Goal: Task Accomplishment & Management: Manage account settings

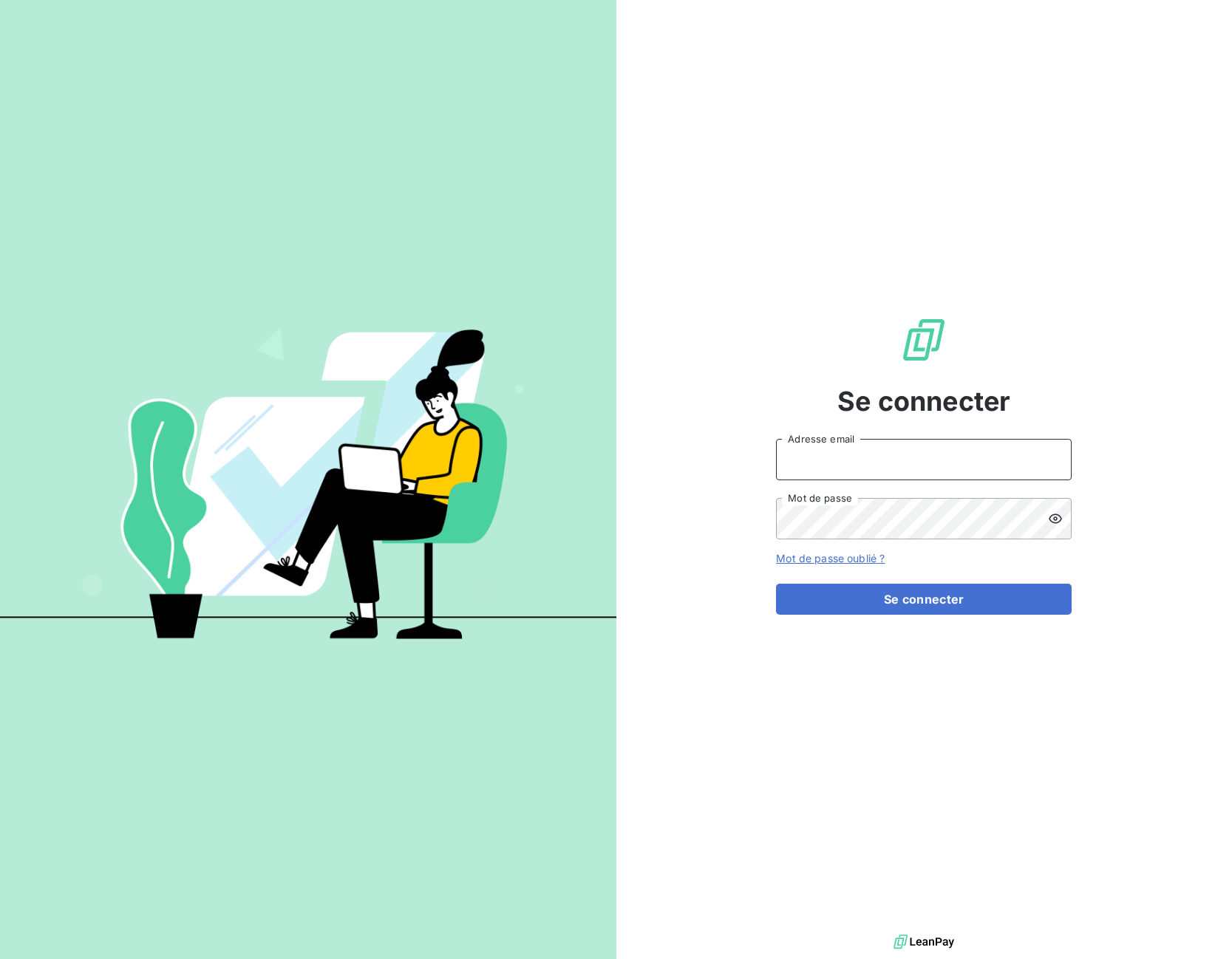
click at [809, 465] on input "Adresse email" at bounding box center [923, 459] width 295 height 41
type input "[EMAIL_ADDRESS][DOMAIN_NAME]"
click at [1112, 639] on div "Se connecter [EMAIL_ADDRESS][DOMAIN_NAME] Adresse email Mot de passe Mot de pas…" at bounding box center [924, 465] width 616 height 931
click at [838, 459] on input "Adresse email" at bounding box center [923, 459] width 295 height 41
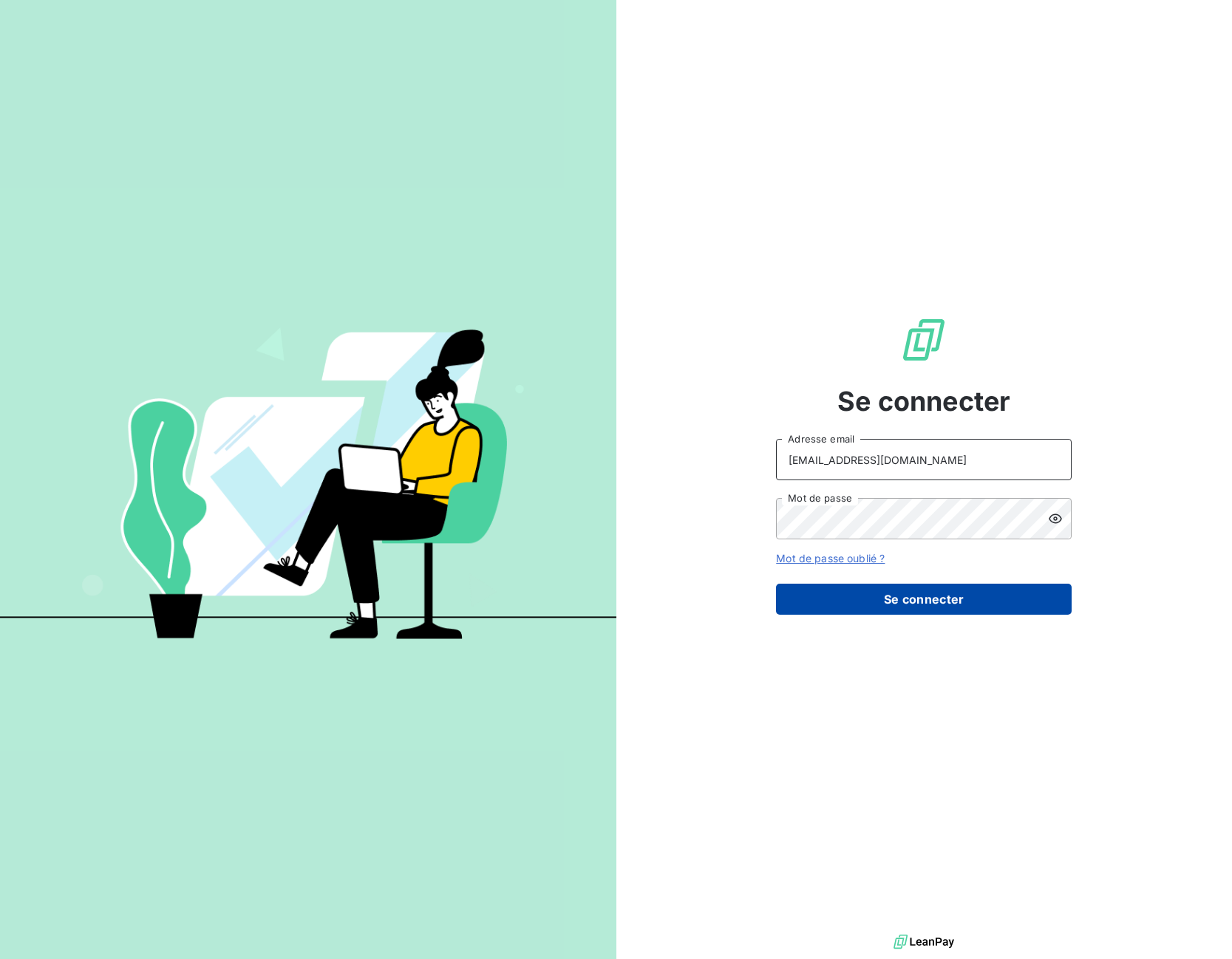
type input "advrecouvrement@newcliptechnics.com"
click at [855, 604] on button "Se connecter" at bounding box center [923, 599] width 295 height 31
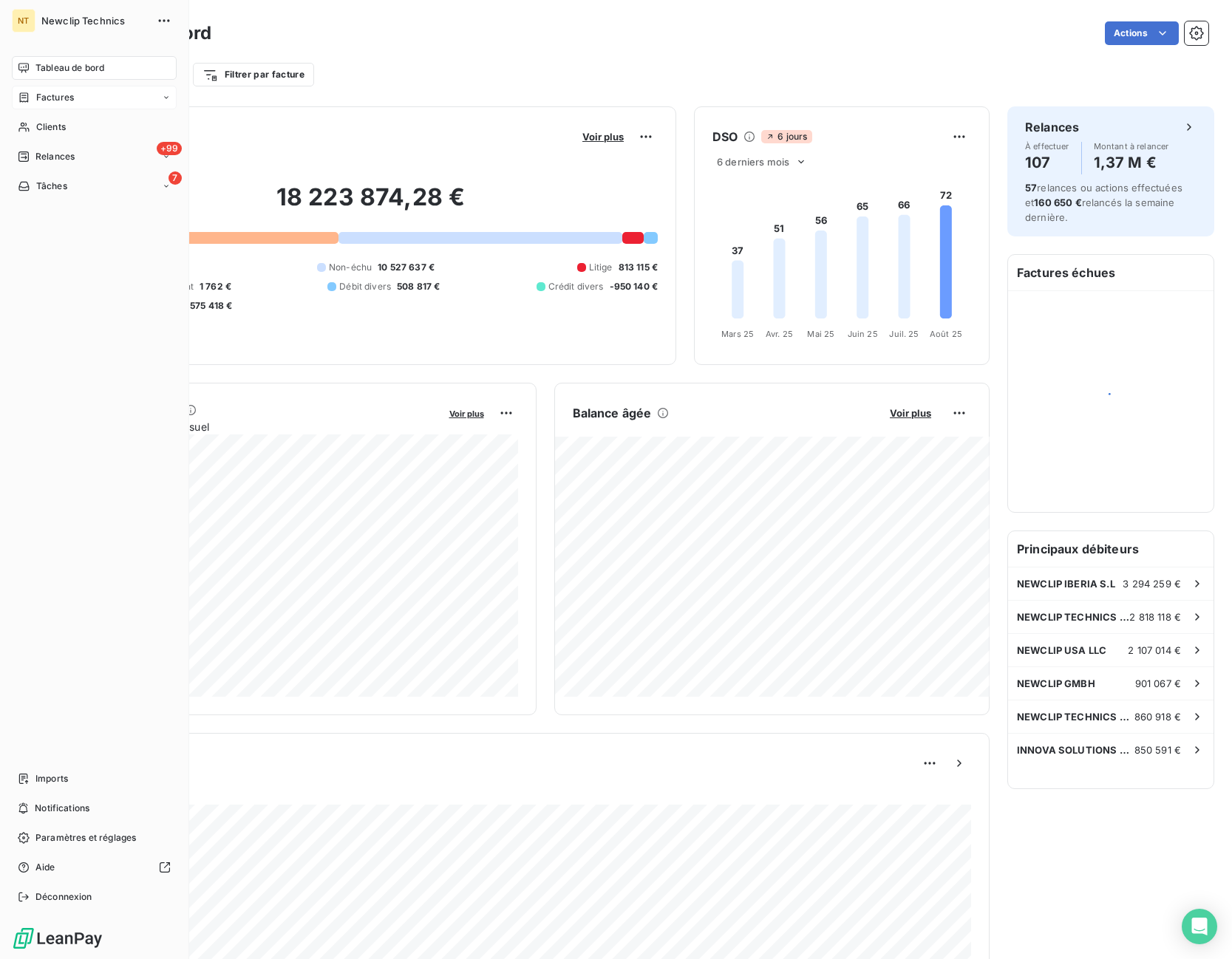
click at [33, 98] on div "Factures" at bounding box center [46, 98] width 56 height 14
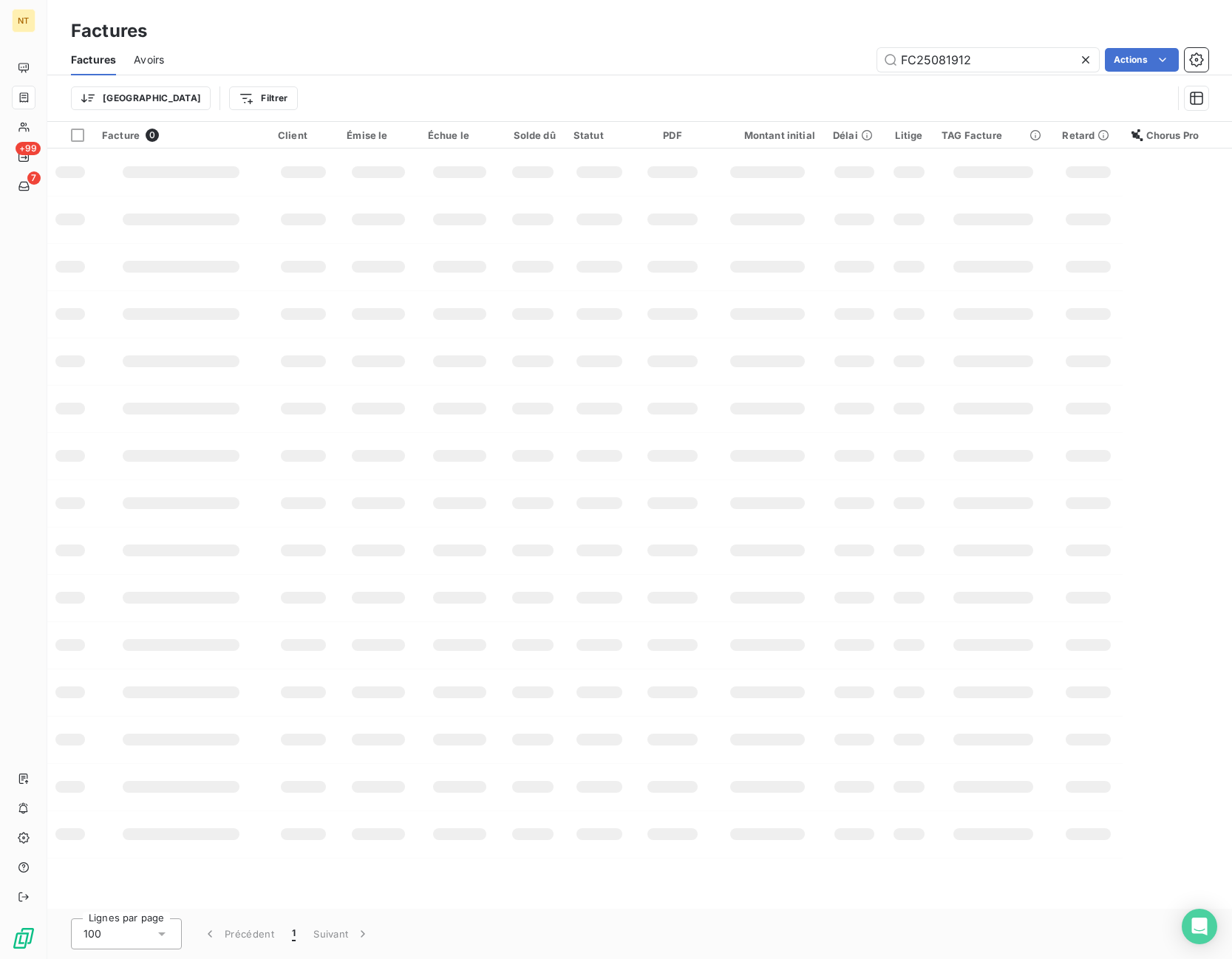
drag, startPoint x: 985, startPoint y: 58, endPoint x: 845, endPoint y: 65, distance: 140.2
click at [877, 65] on input "FC25081912" at bounding box center [988, 59] width 222 height 24
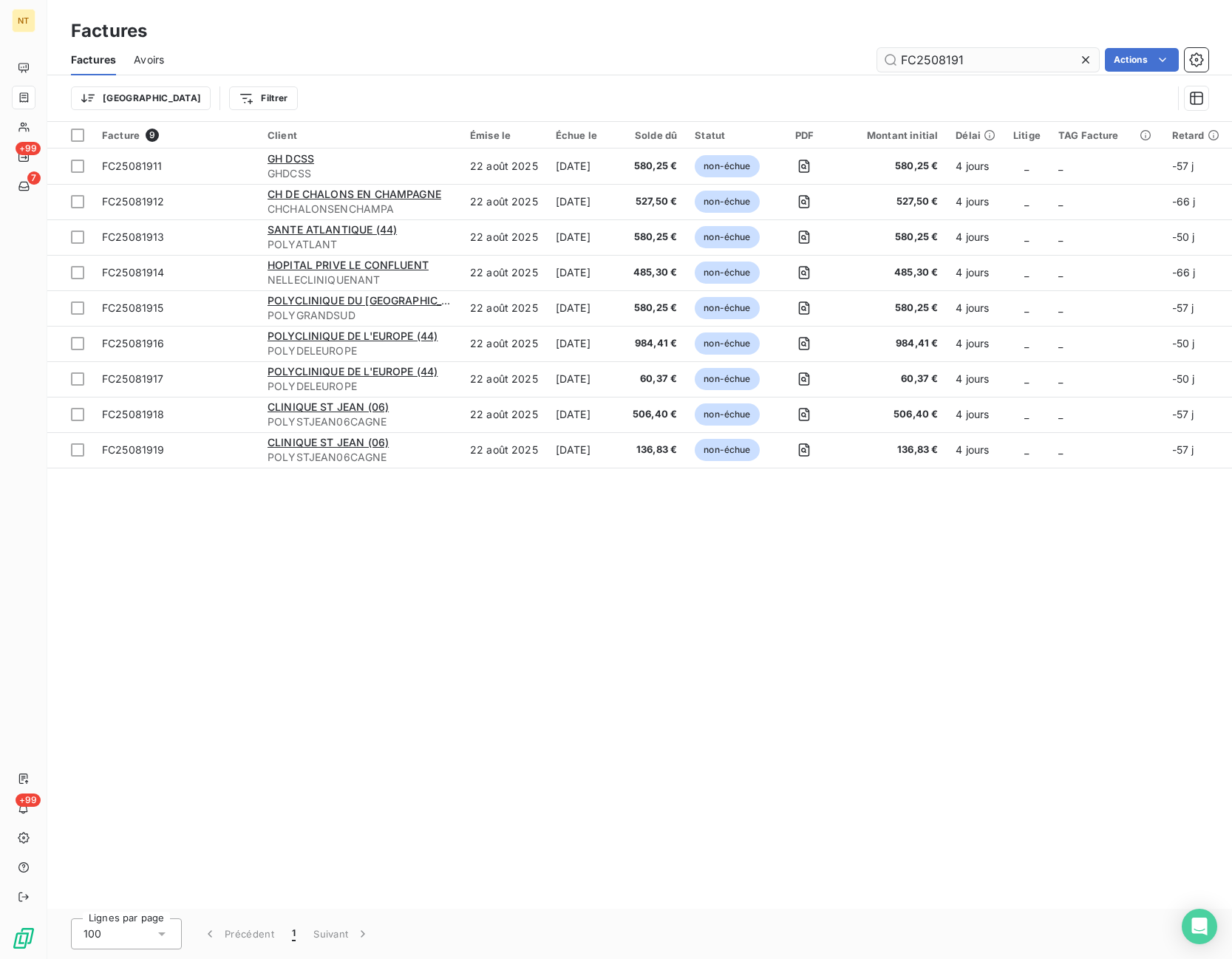
type input "FC25081912"
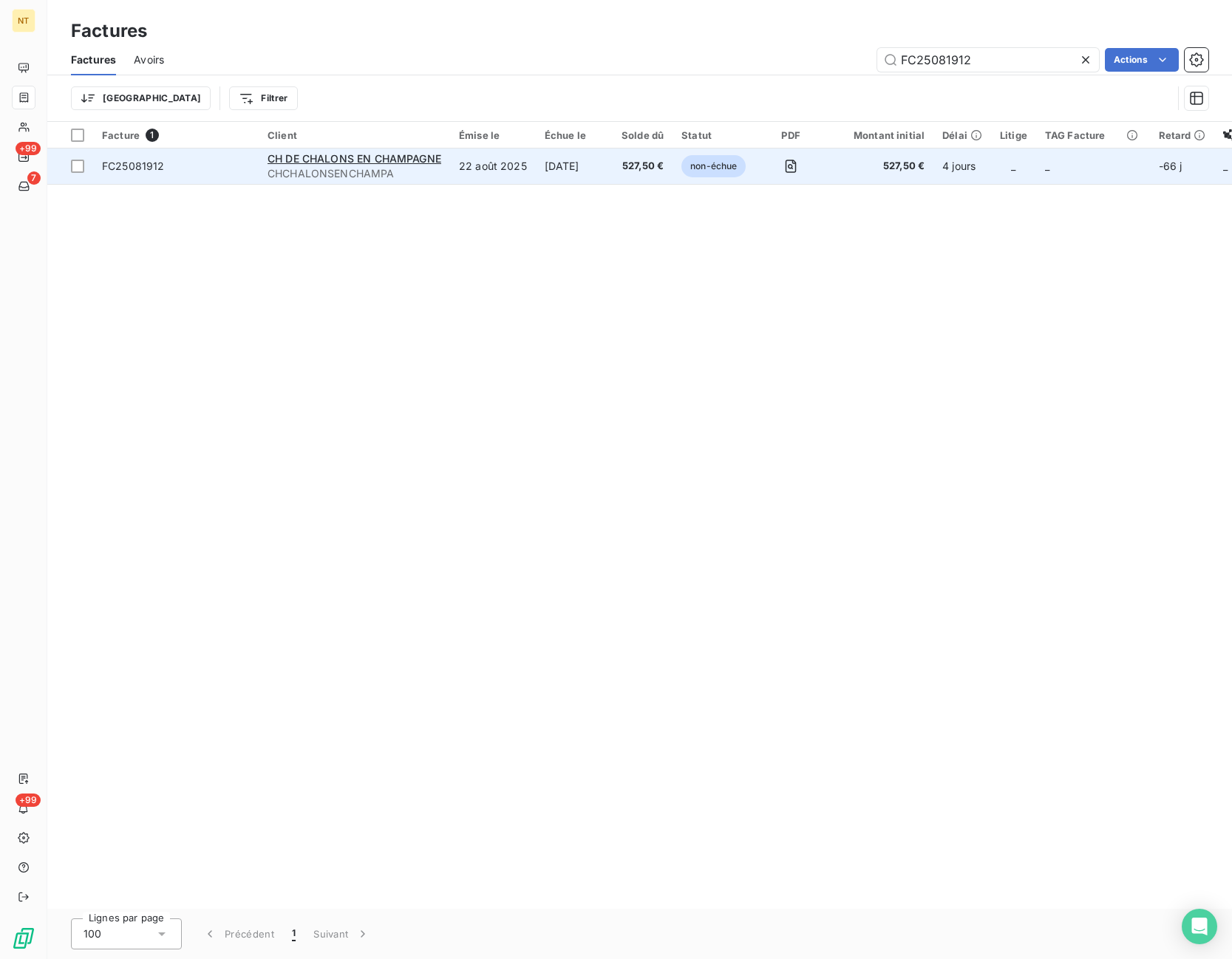
click at [833, 169] on td "527,50 €" at bounding box center [880, 166] width 106 height 36
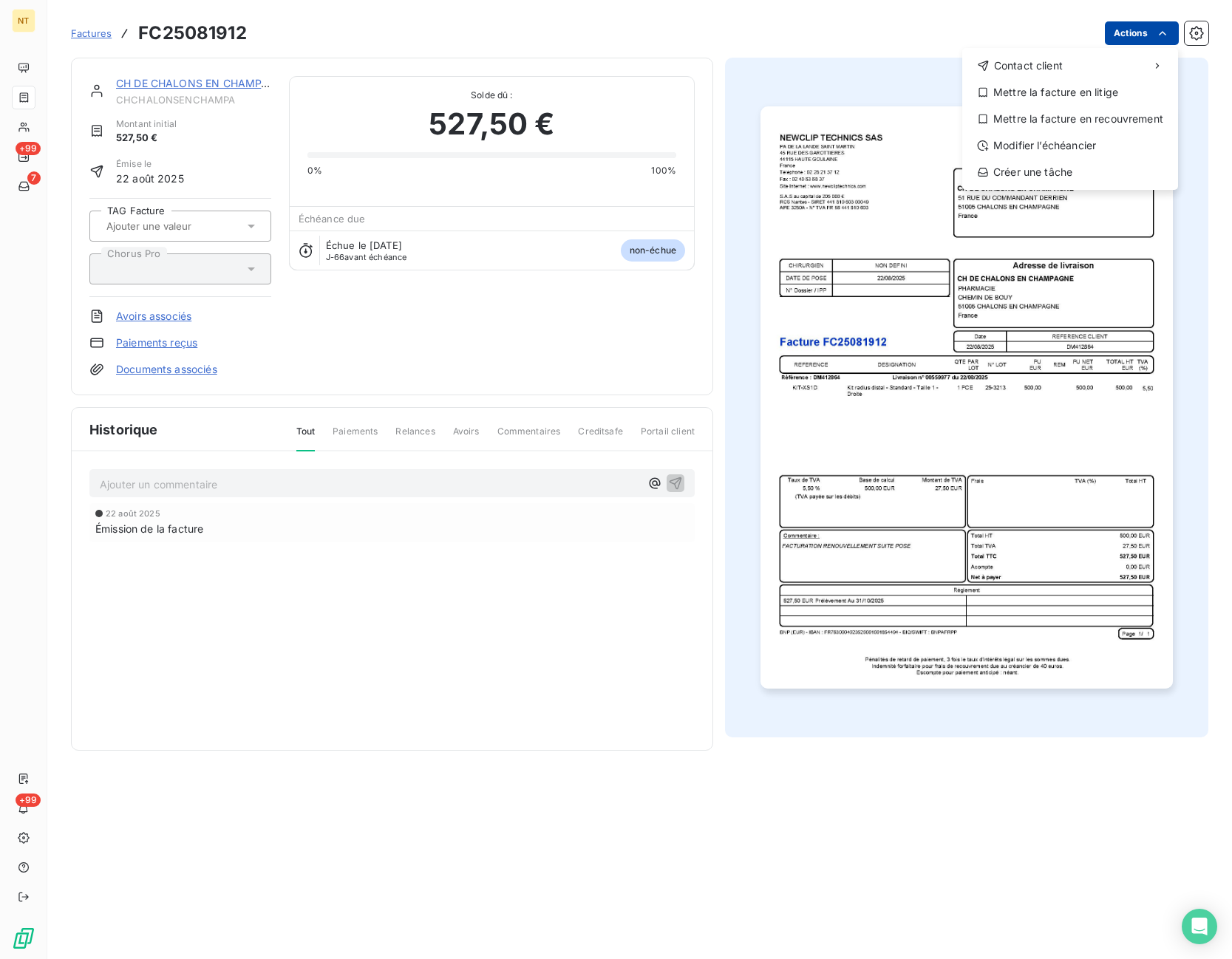
click at [1120, 24] on html "NT +99 7 +99 Factures FC25081912 Actions Contact client Mettre la facture en li…" at bounding box center [616, 479] width 1232 height 959
click at [1089, 94] on div "Mettre la facture en litige" at bounding box center [1069, 92] width 204 height 24
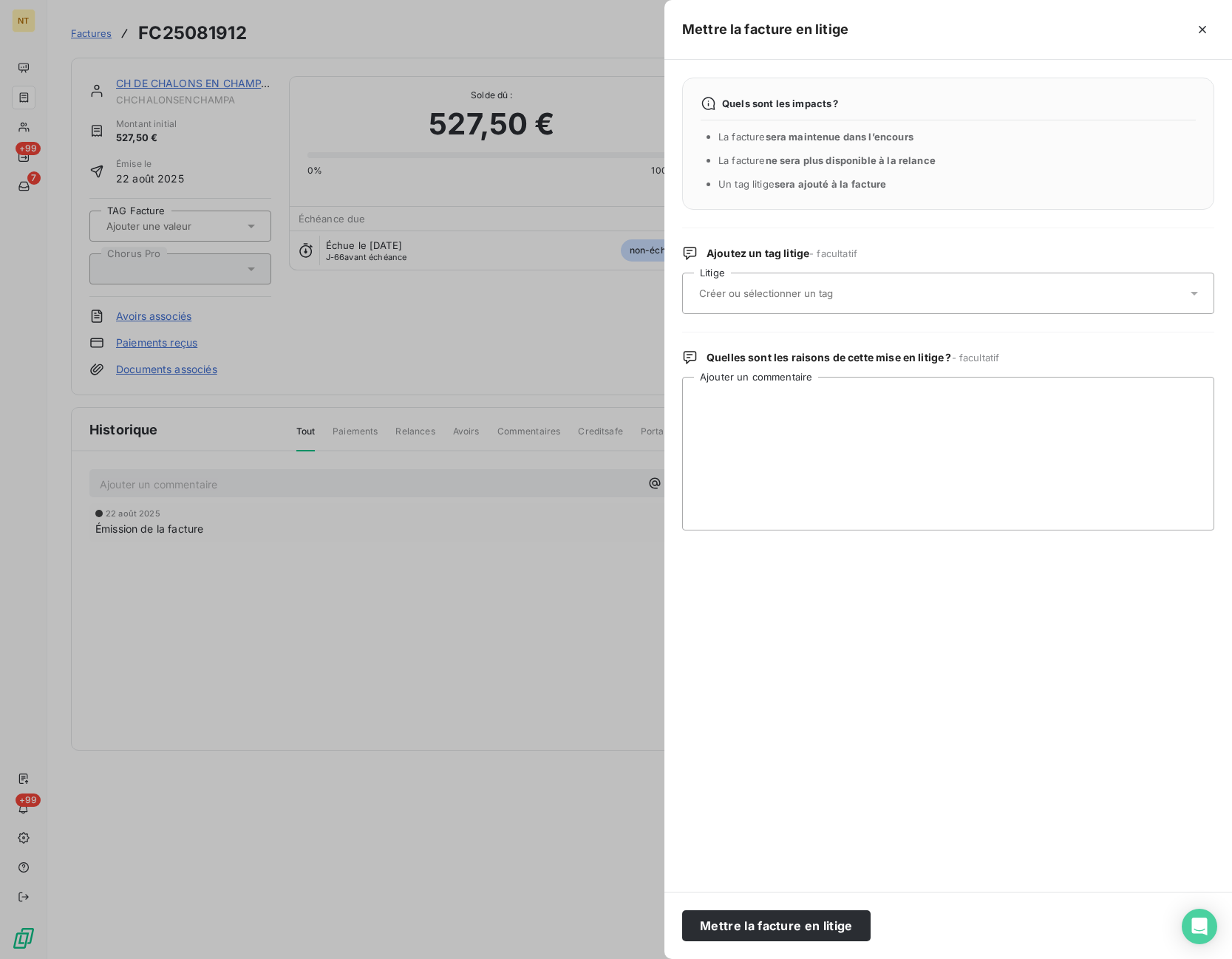
click at [752, 292] on input "text" at bounding box center [804, 293] width 215 height 14
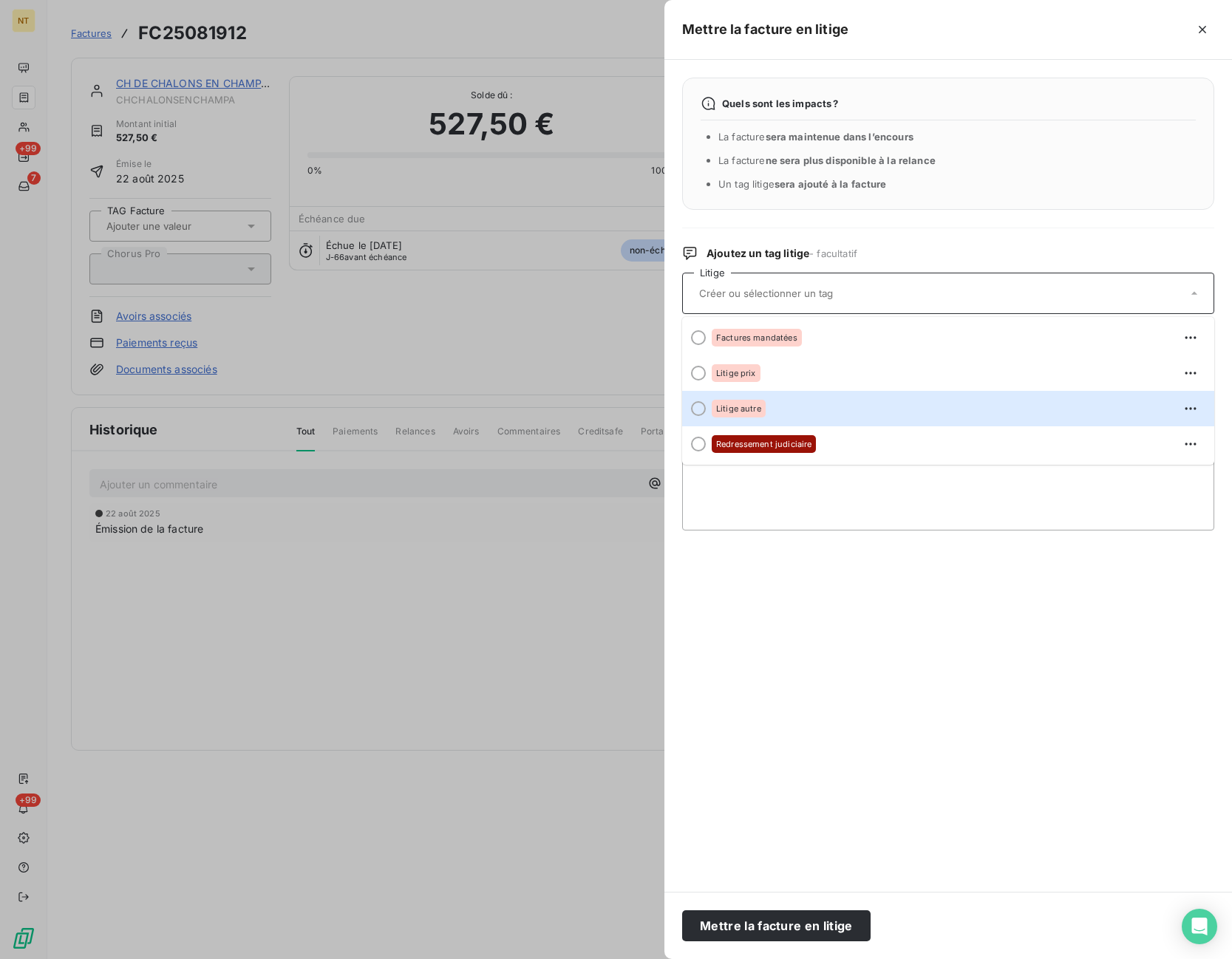
drag, startPoint x: 750, startPoint y: 406, endPoint x: 752, endPoint y: 420, distance: 14.1
click at [750, 407] on span "Litige autre" at bounding box center [738, 409] width 45 height 9
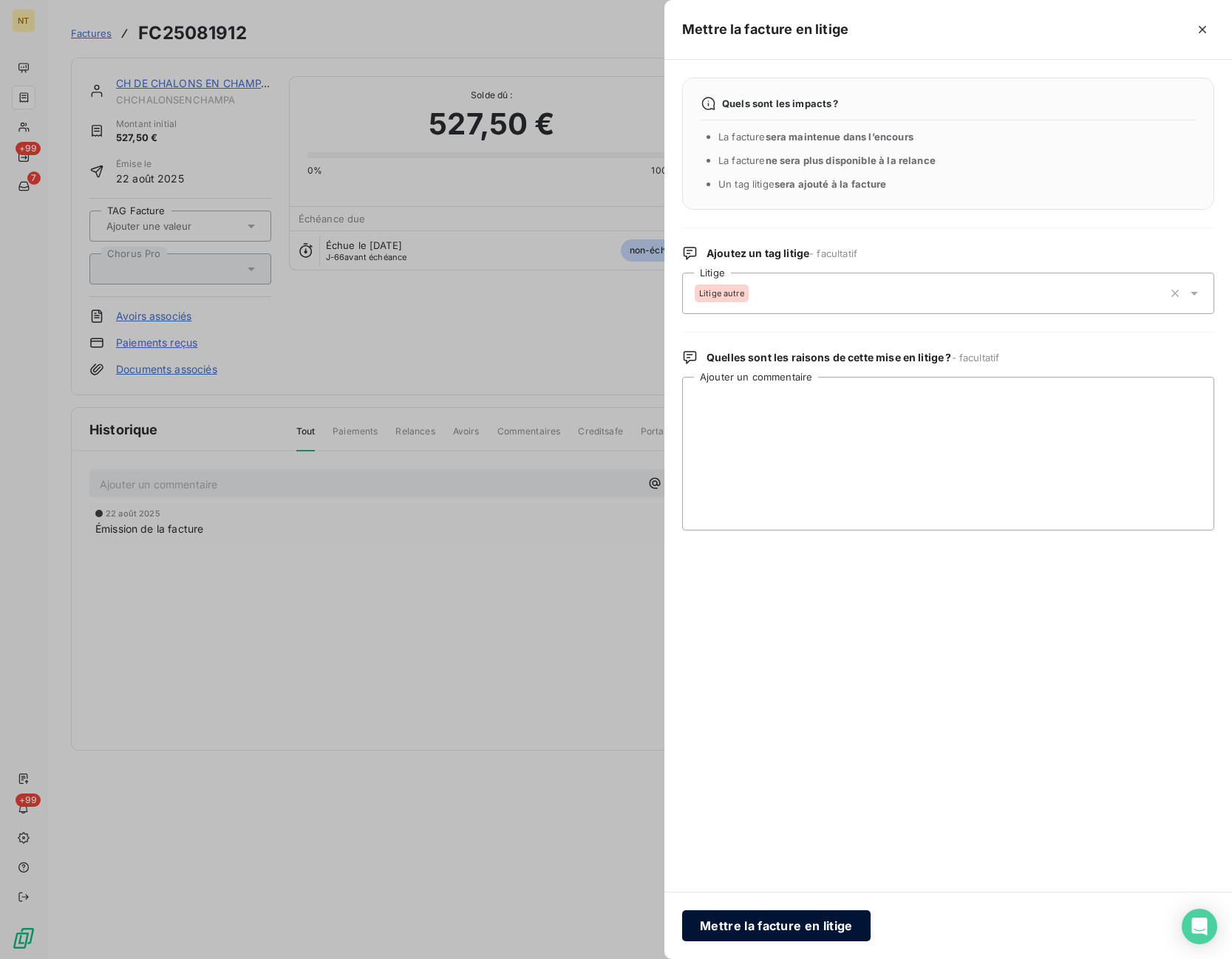
click at [748, 934] on button "Mettre la facture en litige" at bounding box center [776, 925] width 188 height 31
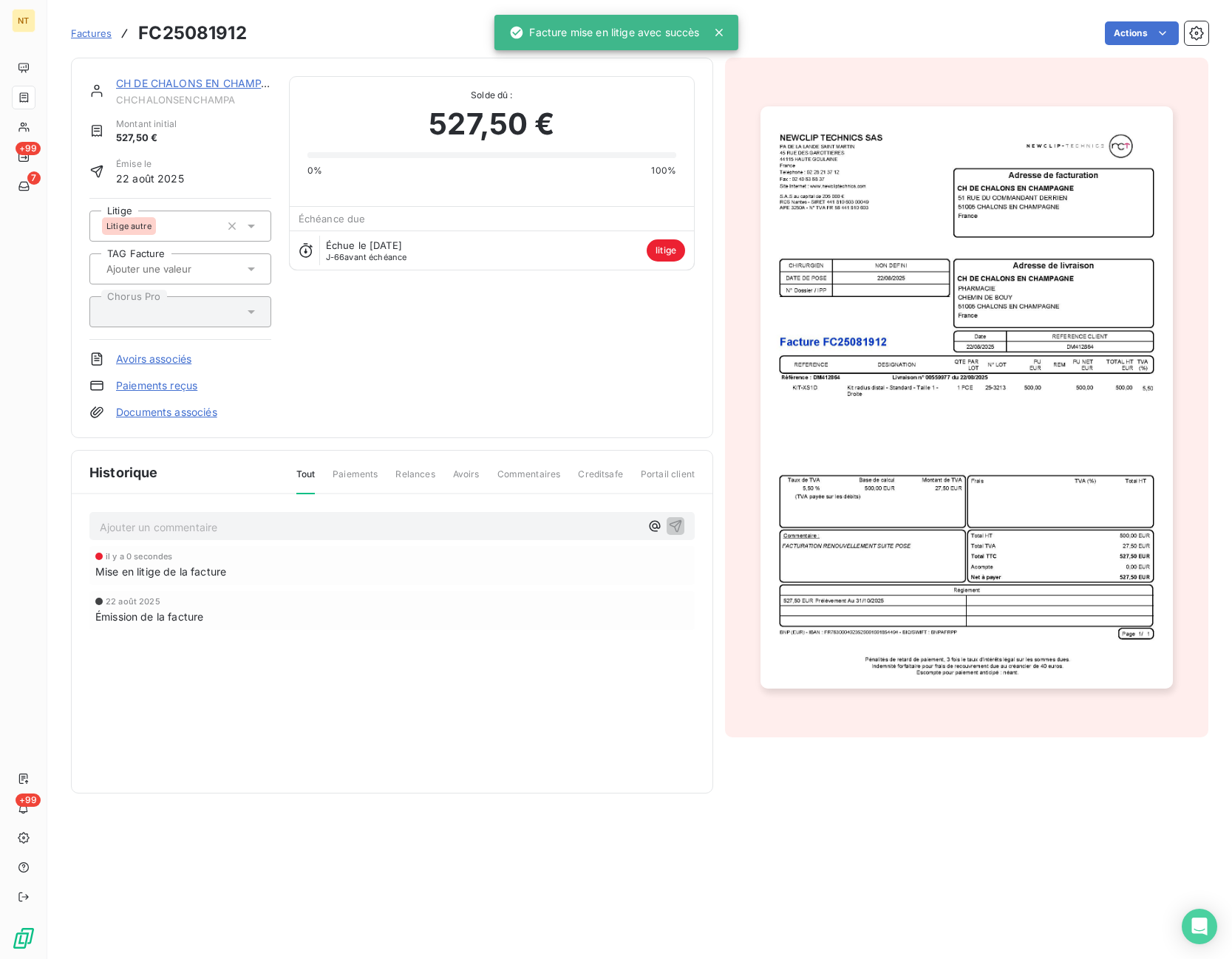
click at [295, 535] on p "Ajouter un commentaire ﻿" at bounding box center [369, 527] width 540 height 18
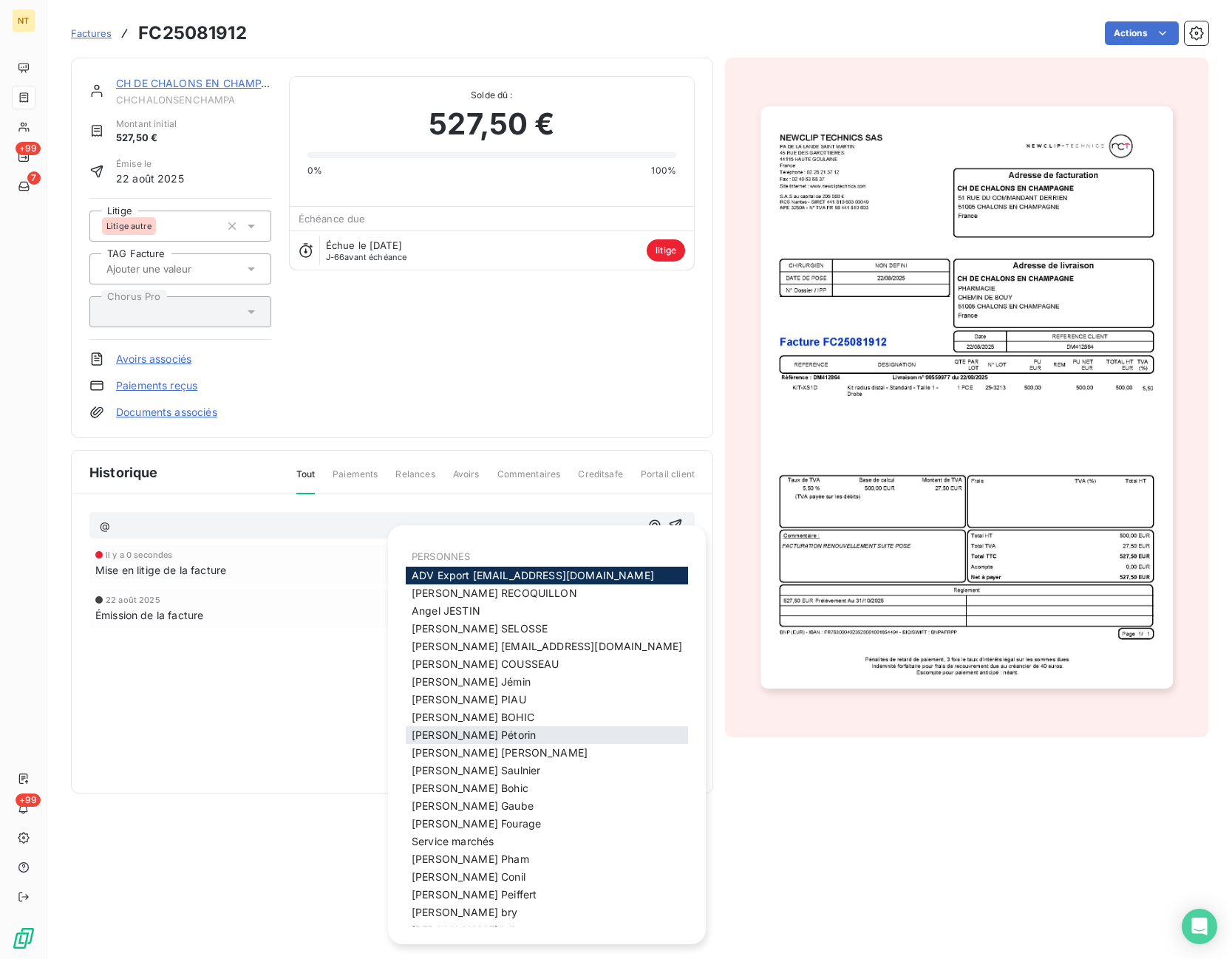
click at [479, 738] on div "Julie Pétorin" at bounding box center [547, 734] width 283 height 17
click at [452, 719] on span "Julie BOHIC" at bounding box center [472, 717] width 122 height 13
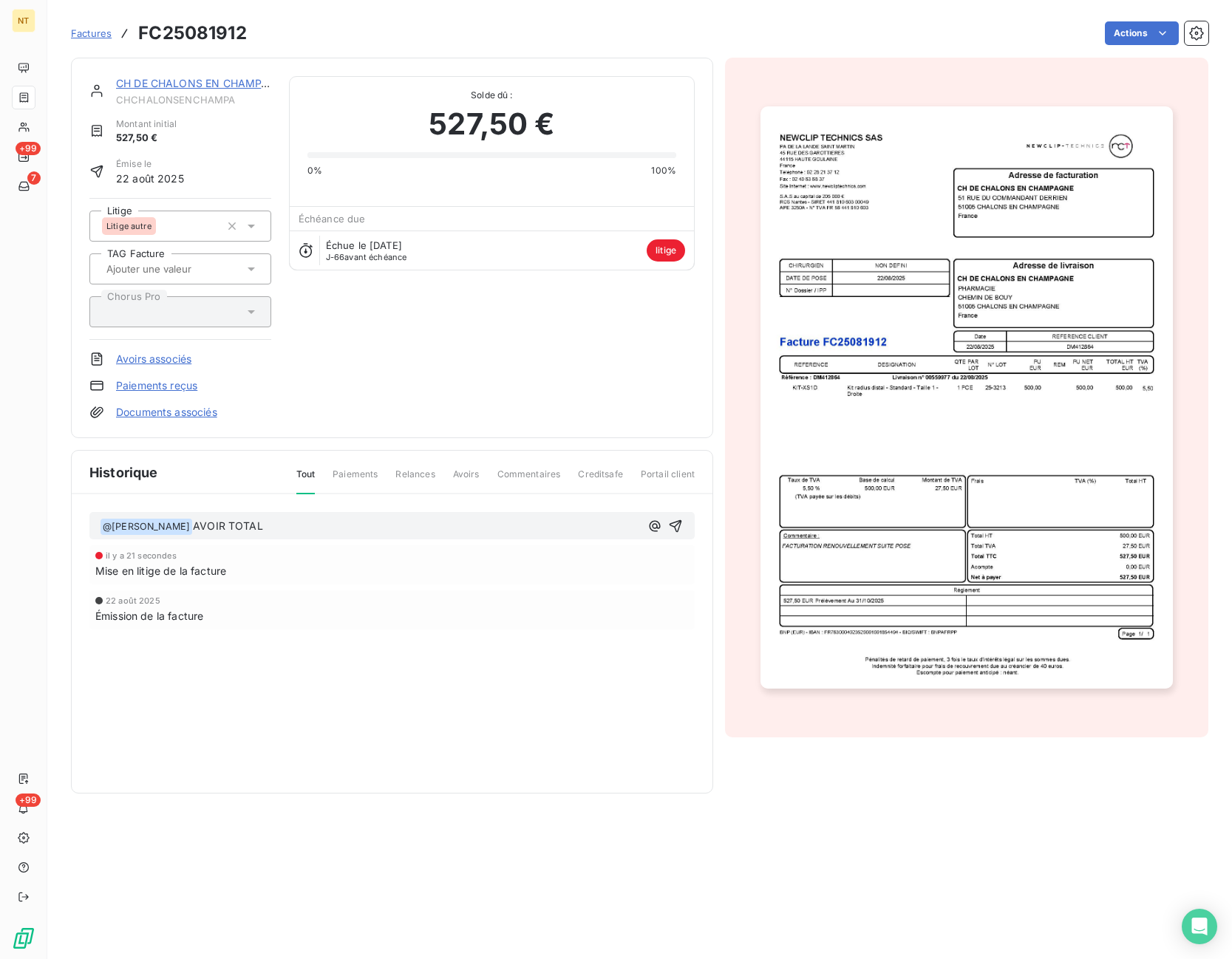
click at [356, 528] on p "﻿ @ Julie BOHIC ﻿ AVOIR TOTAL" at bounding box center [369, 526] width 540 height 17
click at [452, 527] on span "AVOIR TOTAL FC25082130 SUITE ERREUR DE KIT SAISIE - LB" at bounding box center [348, 525] width 310 height 13
click at [676, 522] on icon "button" at bounding box center [674, 525] width 14 height 14
